Goal: Task Accomplishment & Management: Use online tool/utility

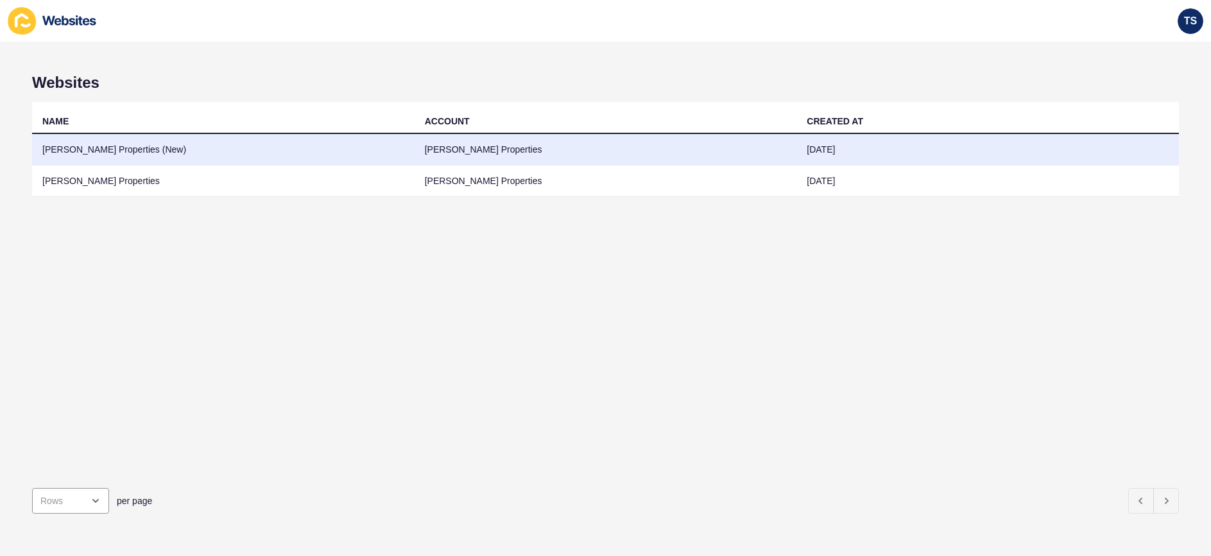
click at [669, 155] on td "[PERSON_NAME] Properties" at bounding box center [605, 149] width 382 height 31
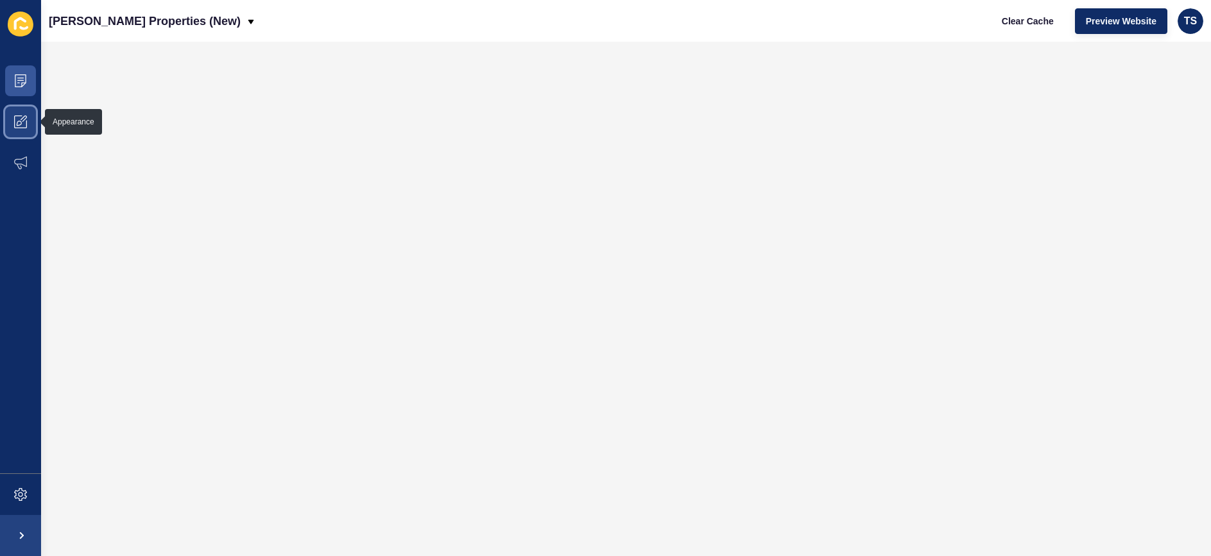
click at [20, 124] on icon at bounding box center [20, 121] width 13 height 13
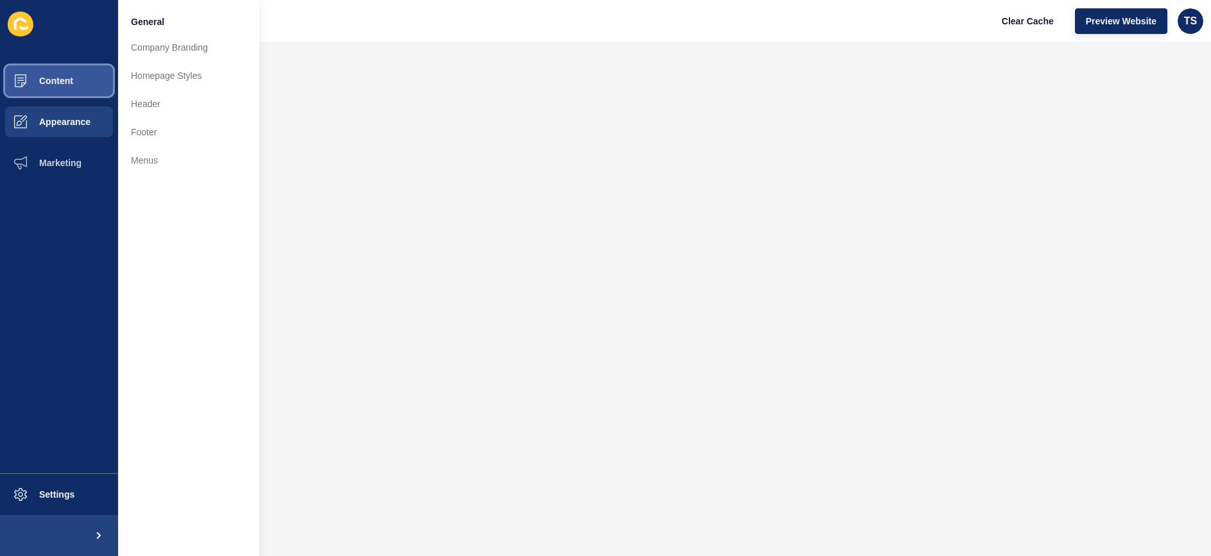
click at [60, 83] on span "Content" at bounding box center [35, 81] width 75 height 10
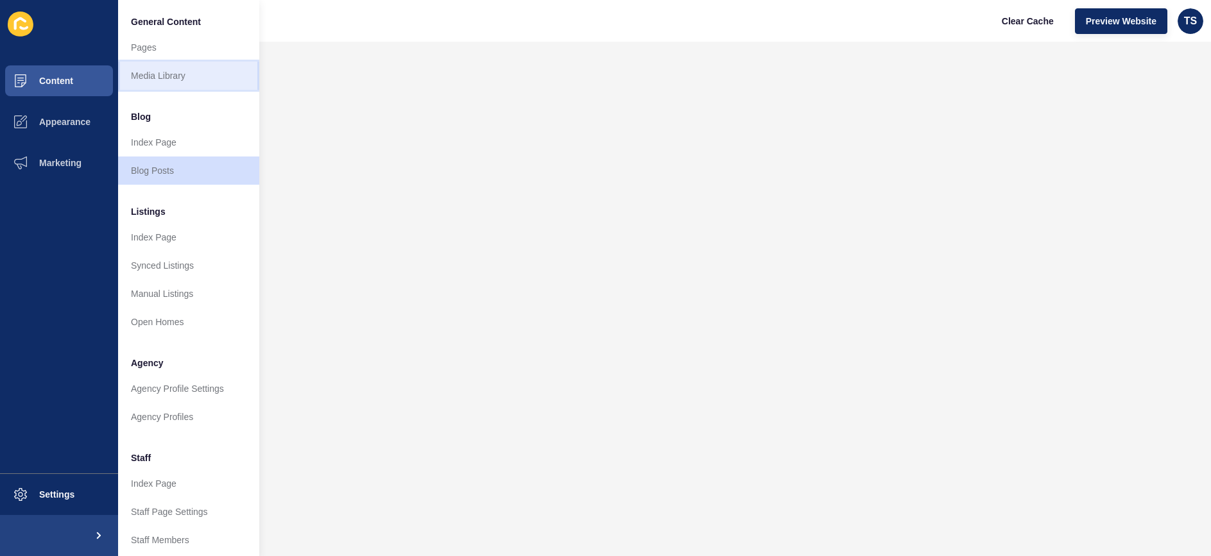
click at [189, 74] on link "Media Library" at bounding box center [188, 76] width 141 height 28
